Goal: Communication & Community: Answer question/provide support

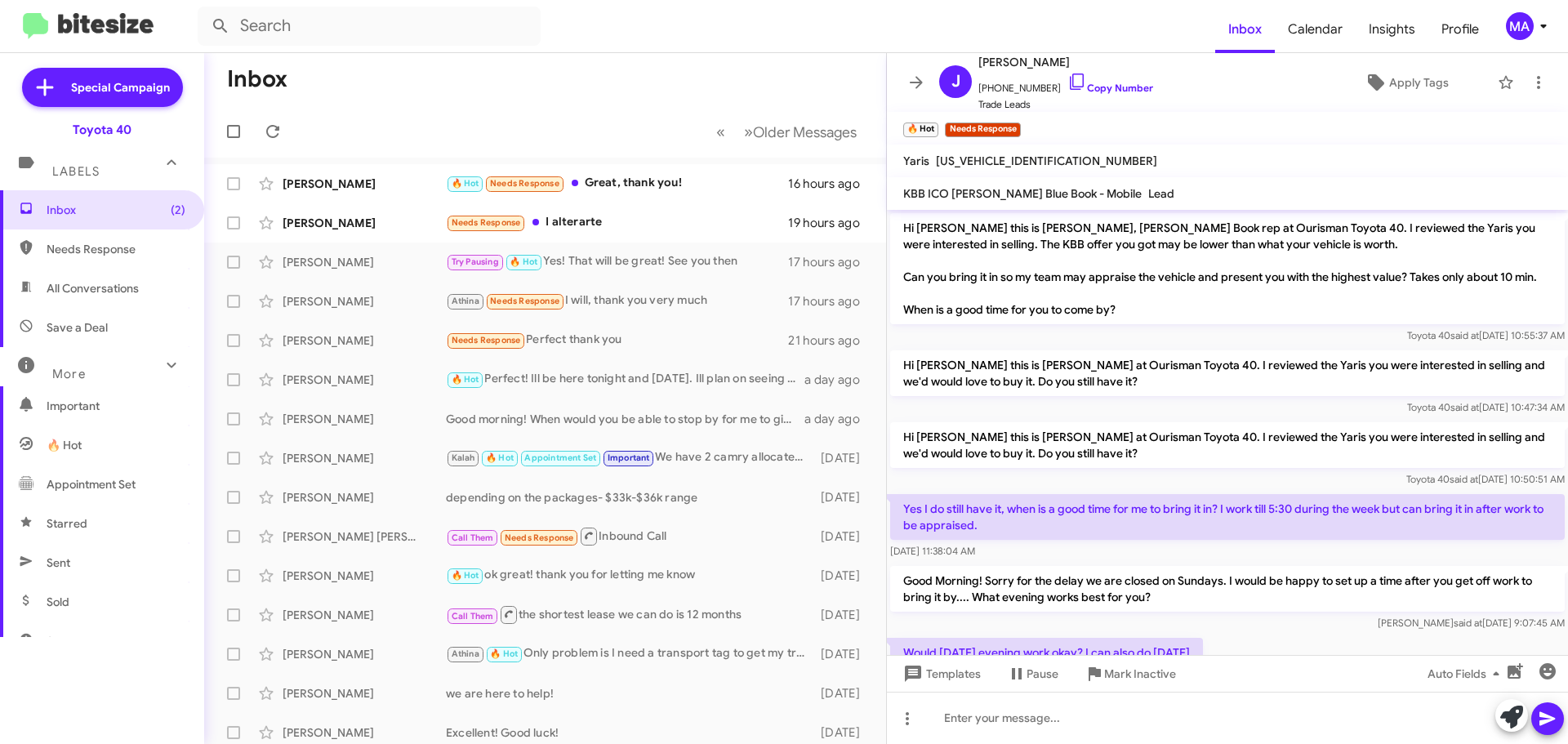
scroll to position [450, 0]
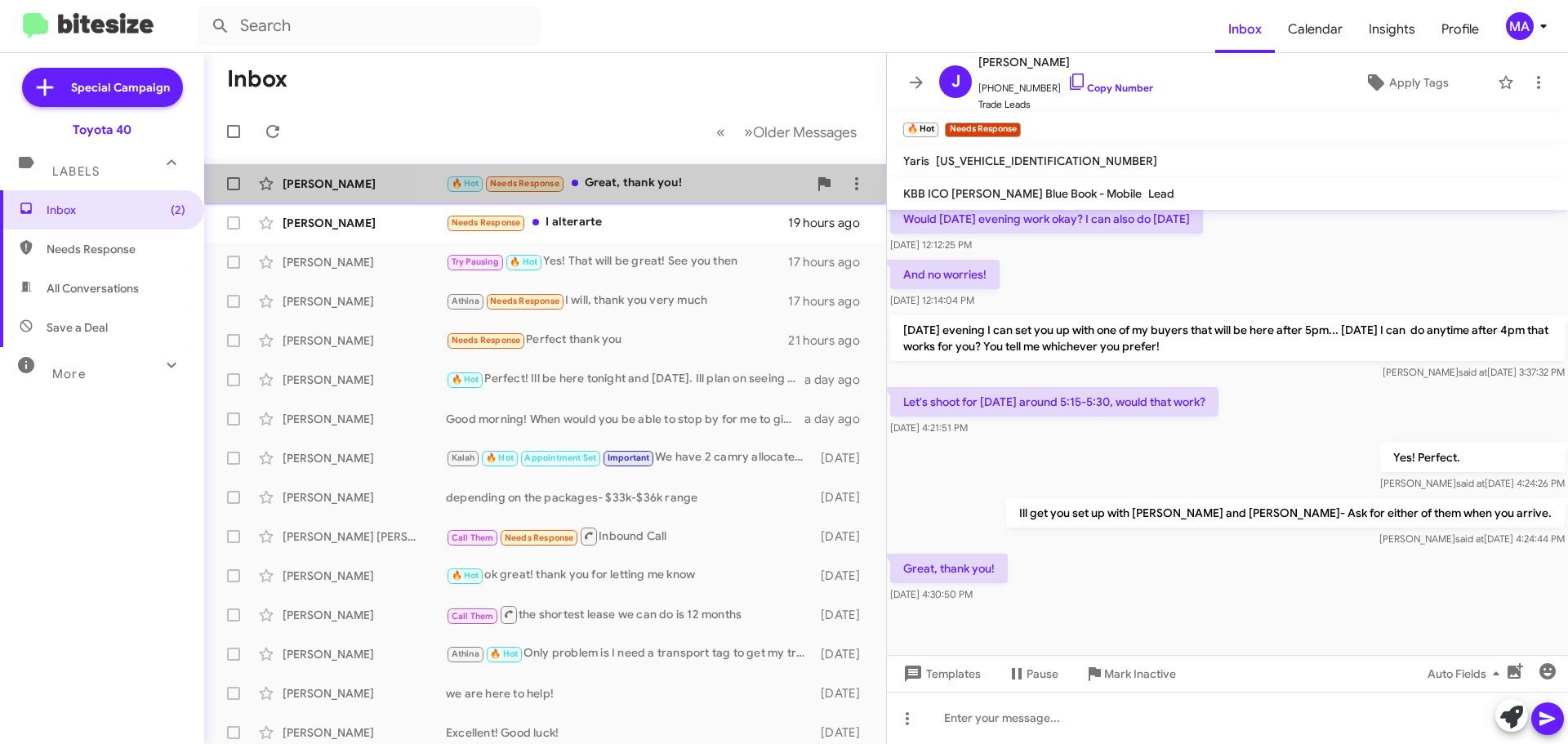
click at [655, 183] on div "🔥 Hot Needs Response Great, thank you!" at bounding box center [626, 182] width 362 height 18
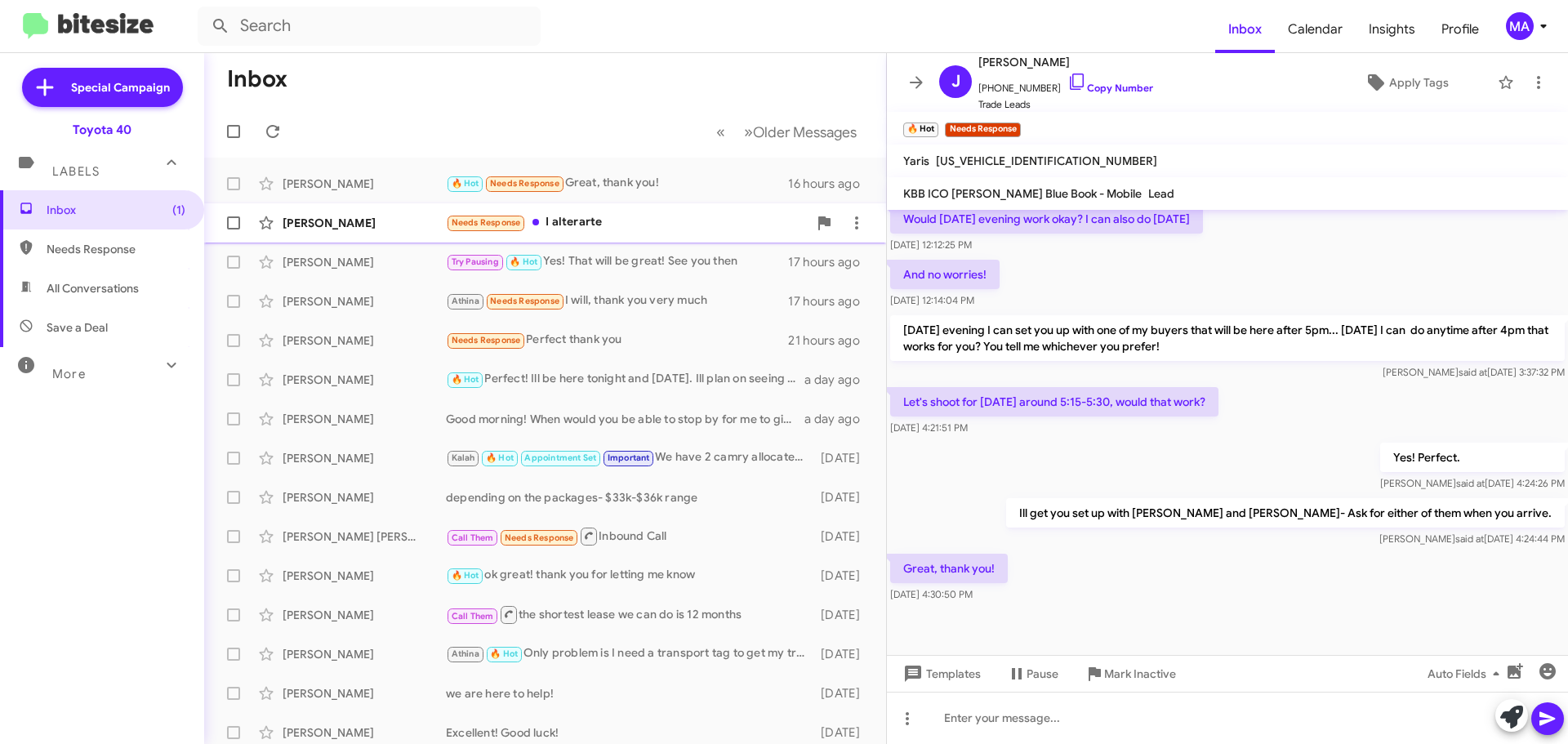
click at [578, 210] on div "[PERSON_NAME] Needs Response I alterarte 19 hours ago" at bounding box center [545, 223] width 656 height 33
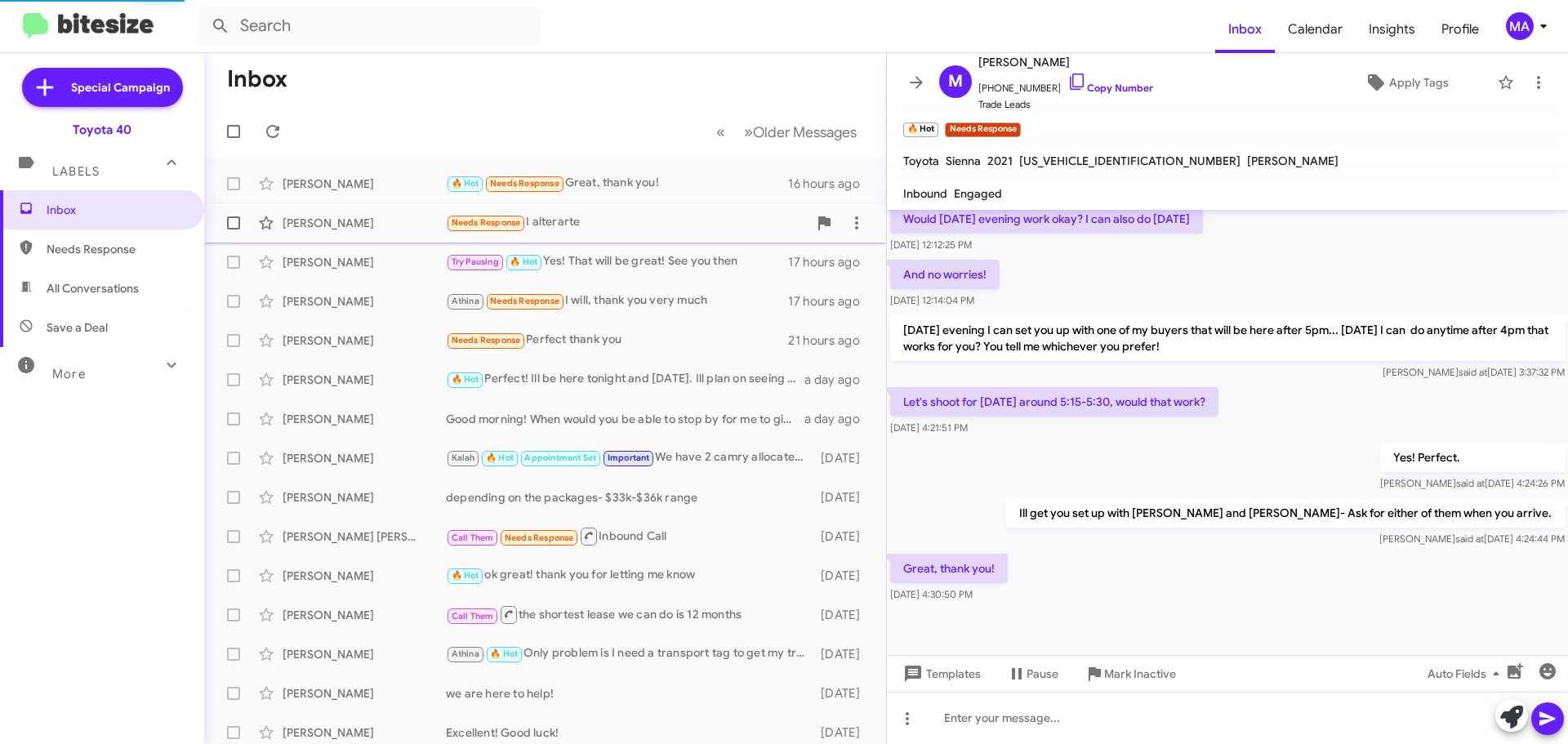
scroll to position [1712, 0]
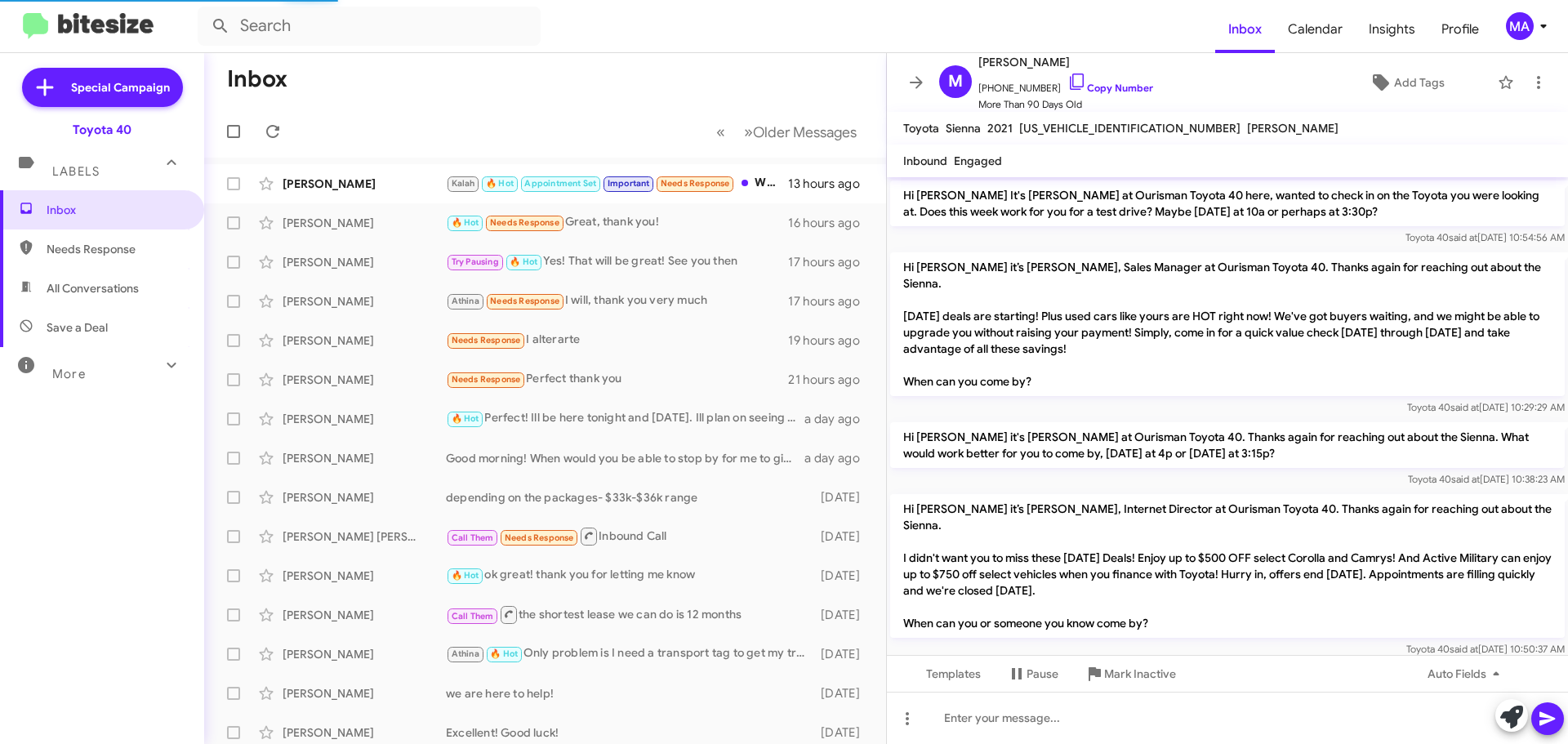
scroll to position [1679, 0]
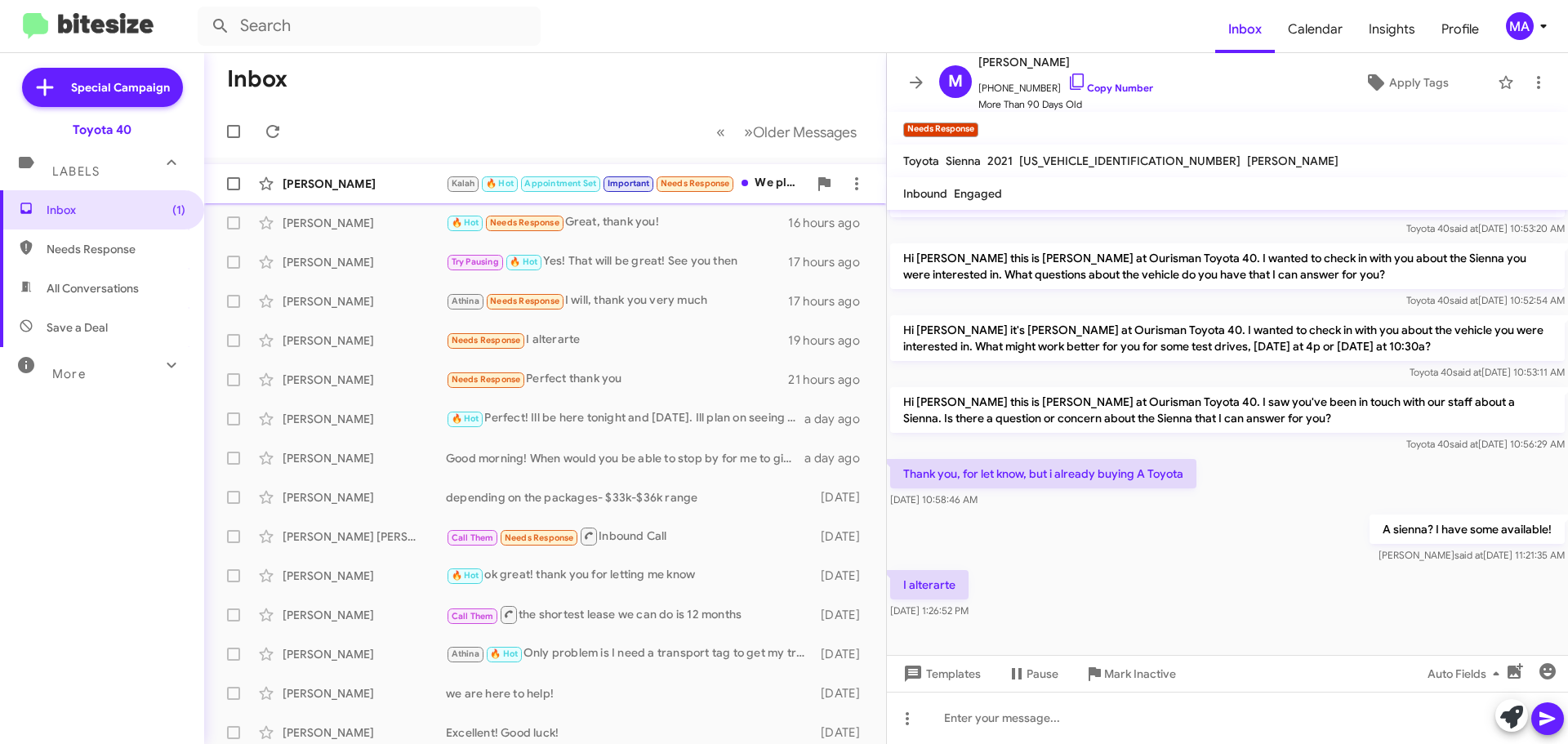
click at [365, 189] on div "[PERSON_NAME]" at bounding box center [364, 183] width 163 height 16
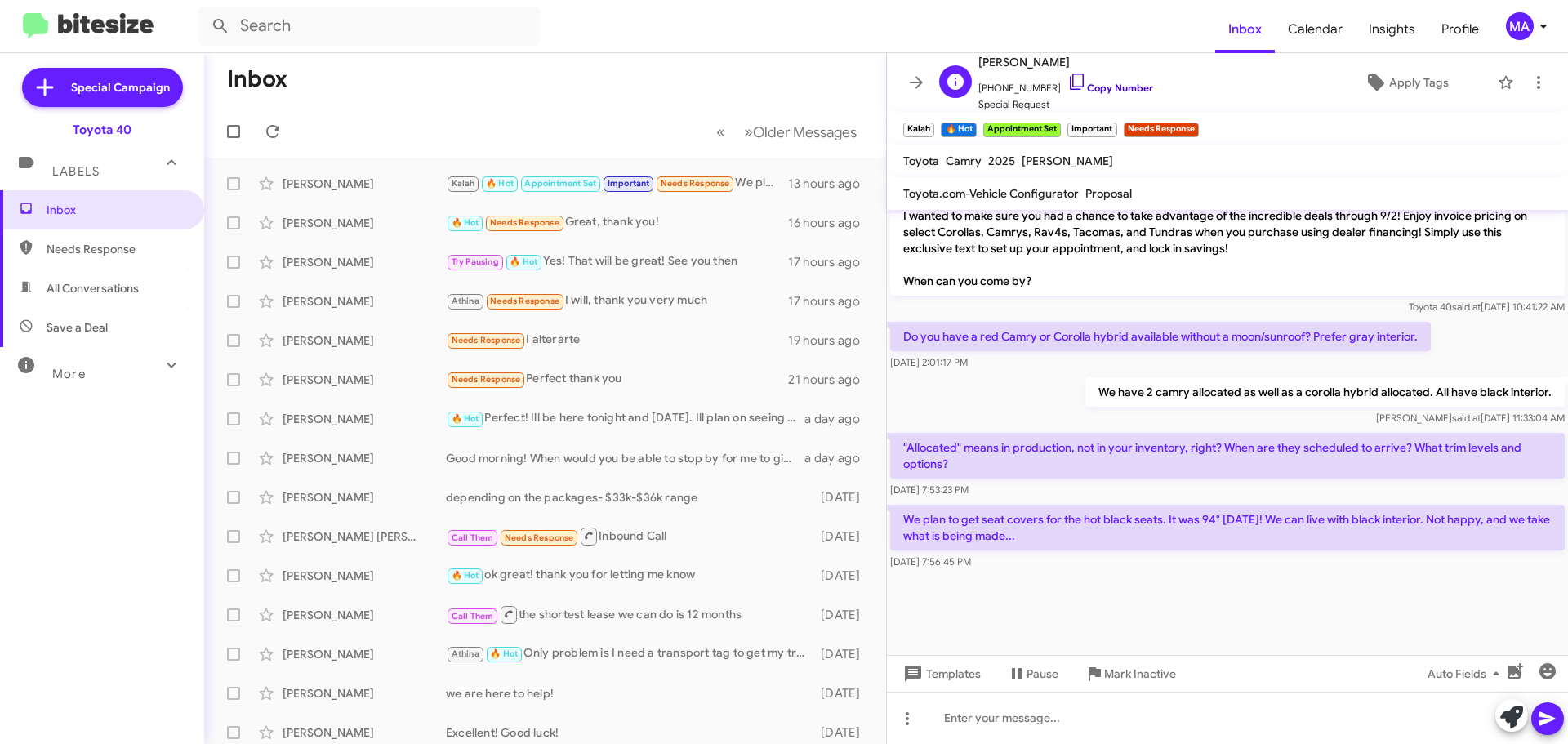
click at [1068, 80] on icon at bounding box center [1078, 82] width 19 height 19
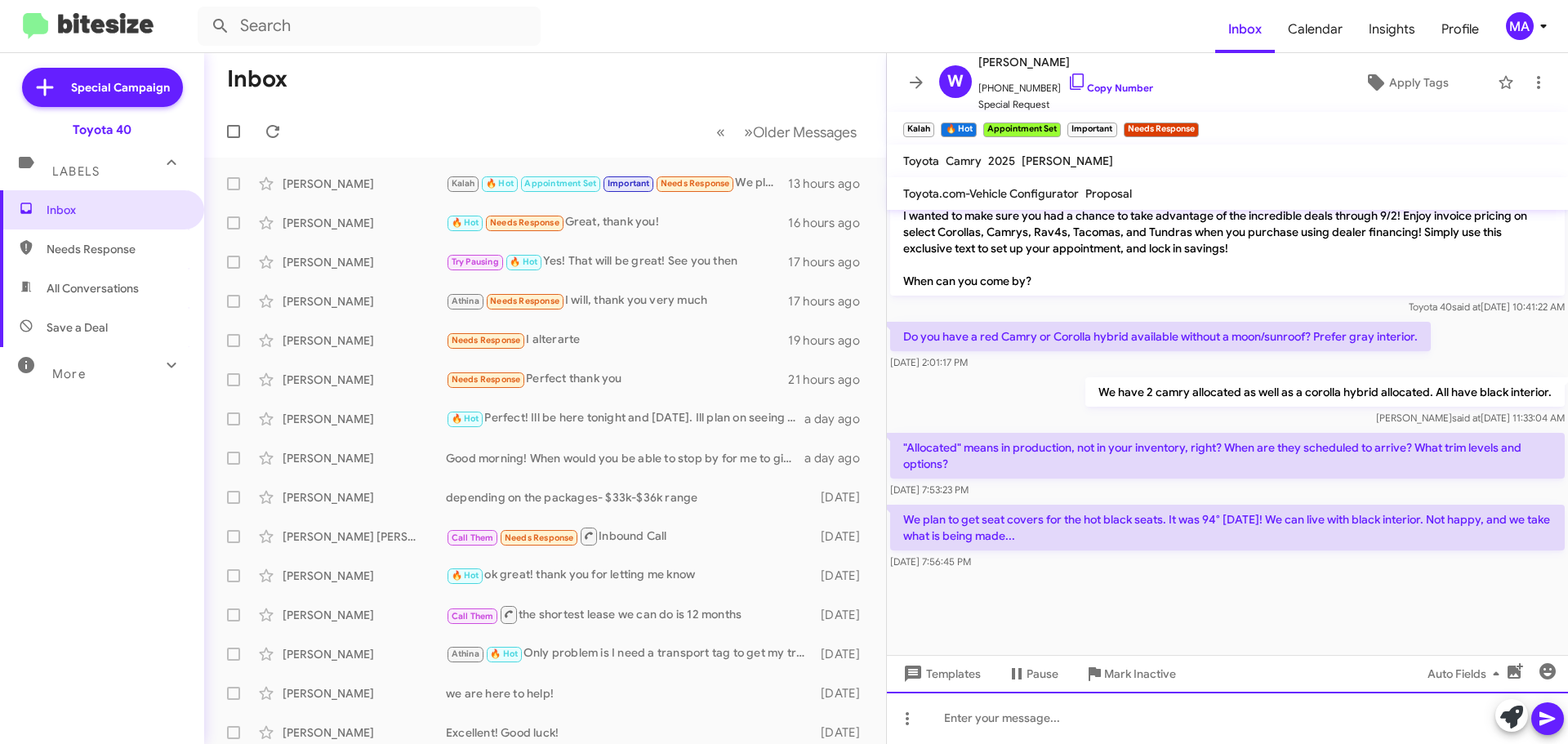
click at [977, 723] on div at bounding box center [1227, 718] width 681 height 52
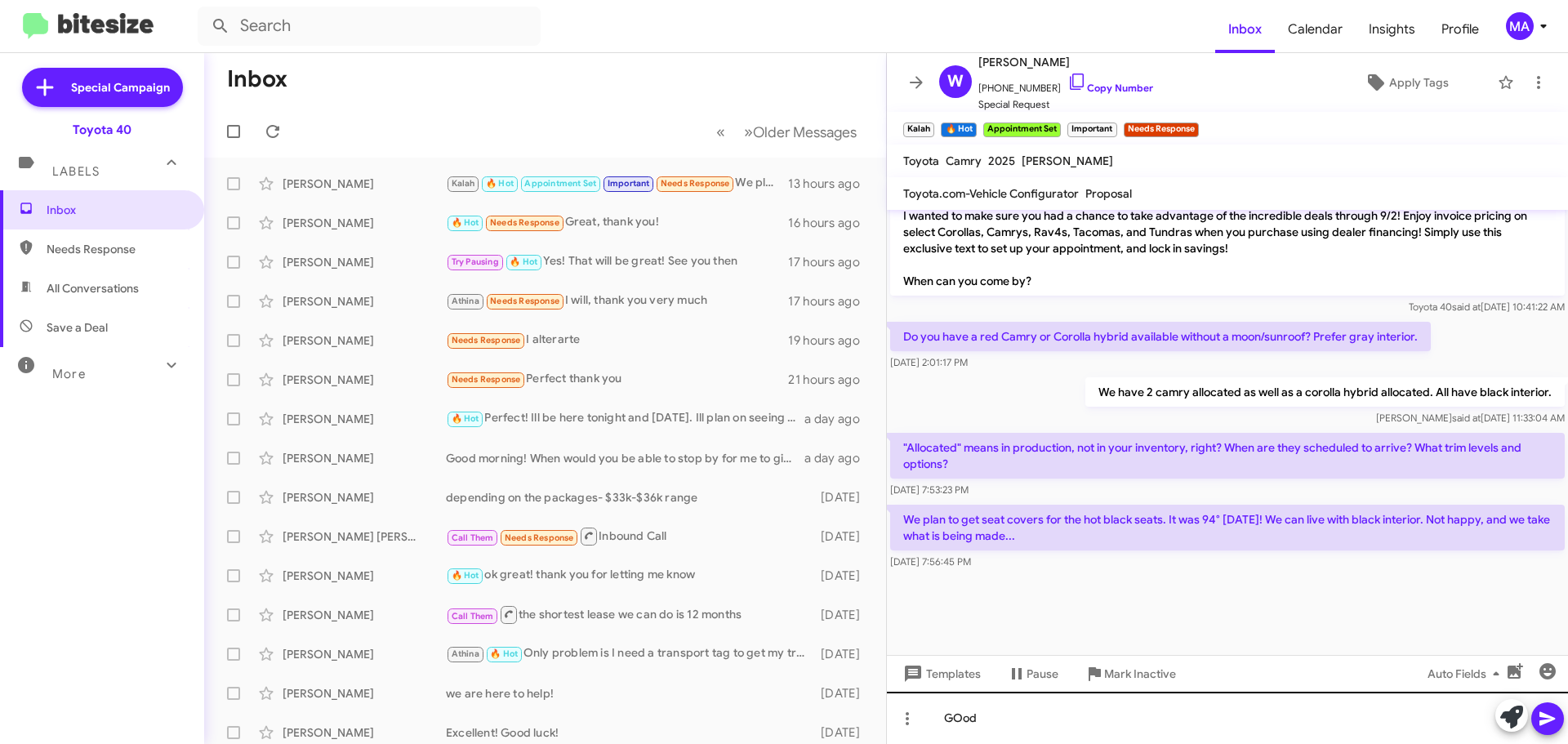
click at [981, 722] on div "GOod" at bounding box center [1227, 718] width 681 height 52
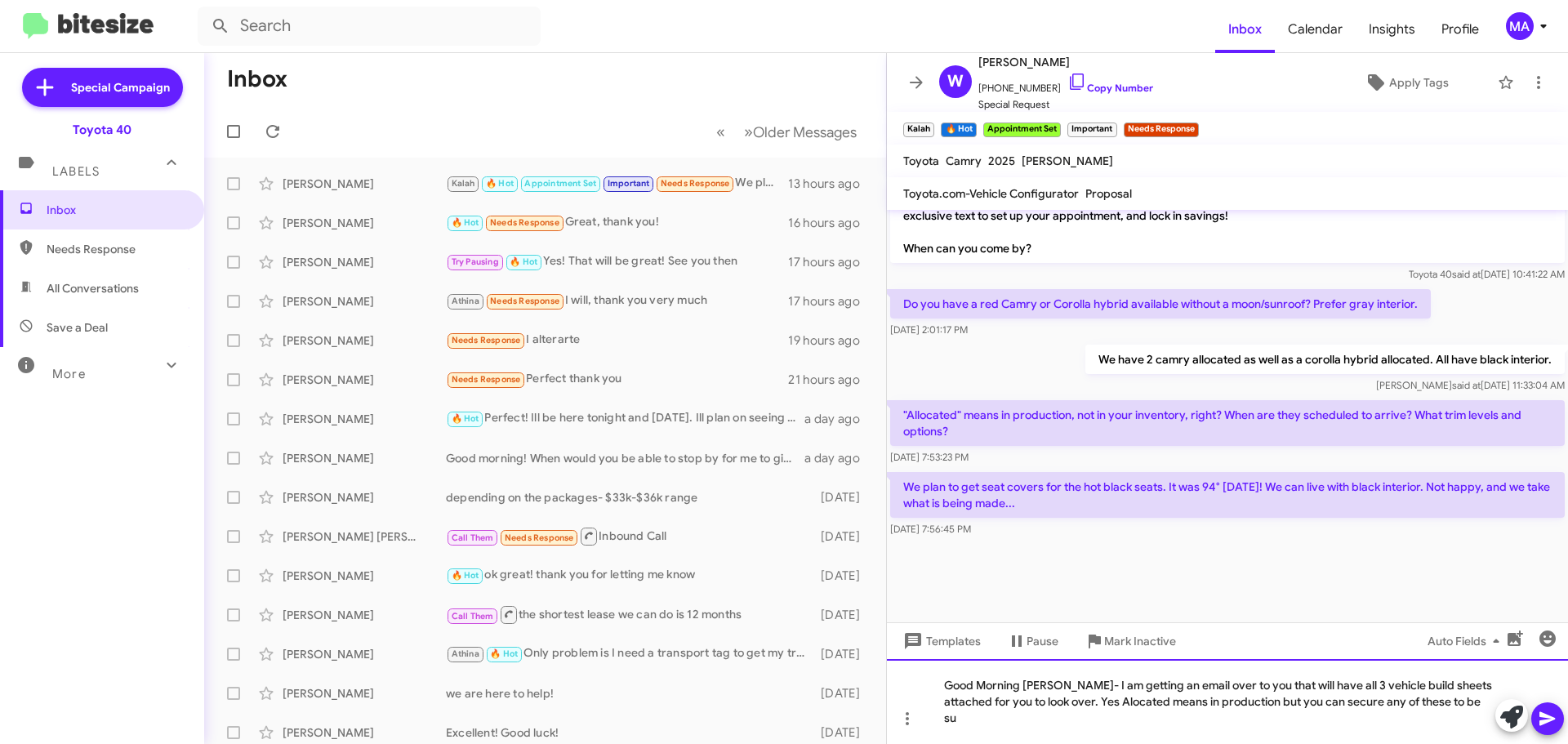
scroll to position [1286, 0]
drag, startPoint x: 1026, startPoint y: 724, endPoint x: 1047, endPoint y: 723, distance: 21.0
click at [1026, 723] on div "Good Morning Mr Dutton- I am getting an email over to you that will have all 3 …" at bounding box center [1227, 702] width 681 height 85
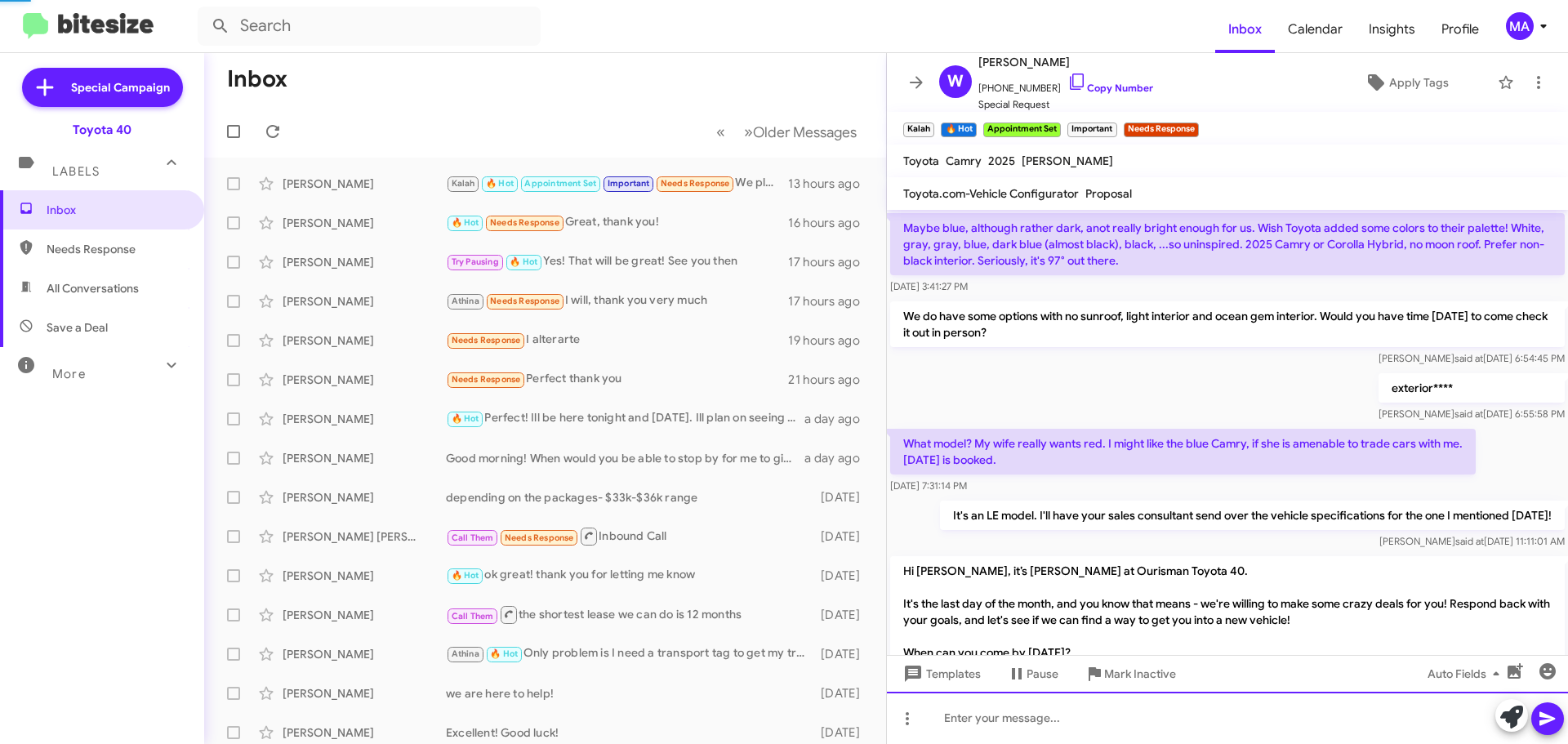
scroll to position [82, 0]
